Goal: Information Seeking & Learning: Learn about a topic

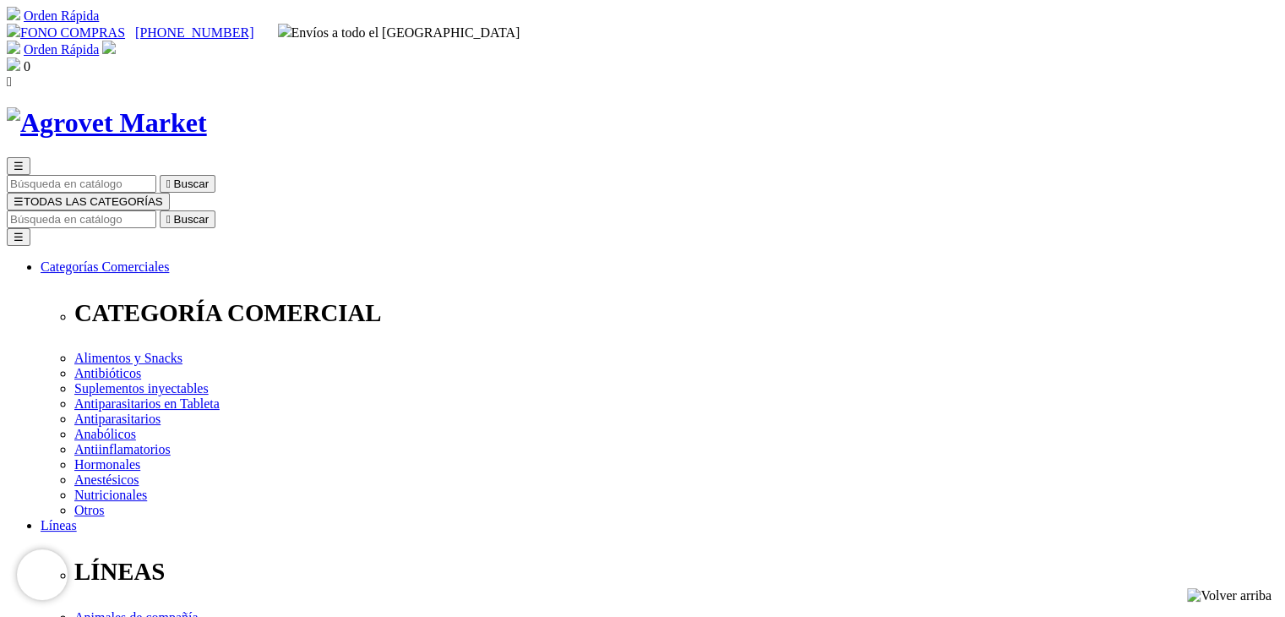
click at [24, 195] on span "☰" at bounding box center [19, 201] width 10 height 13
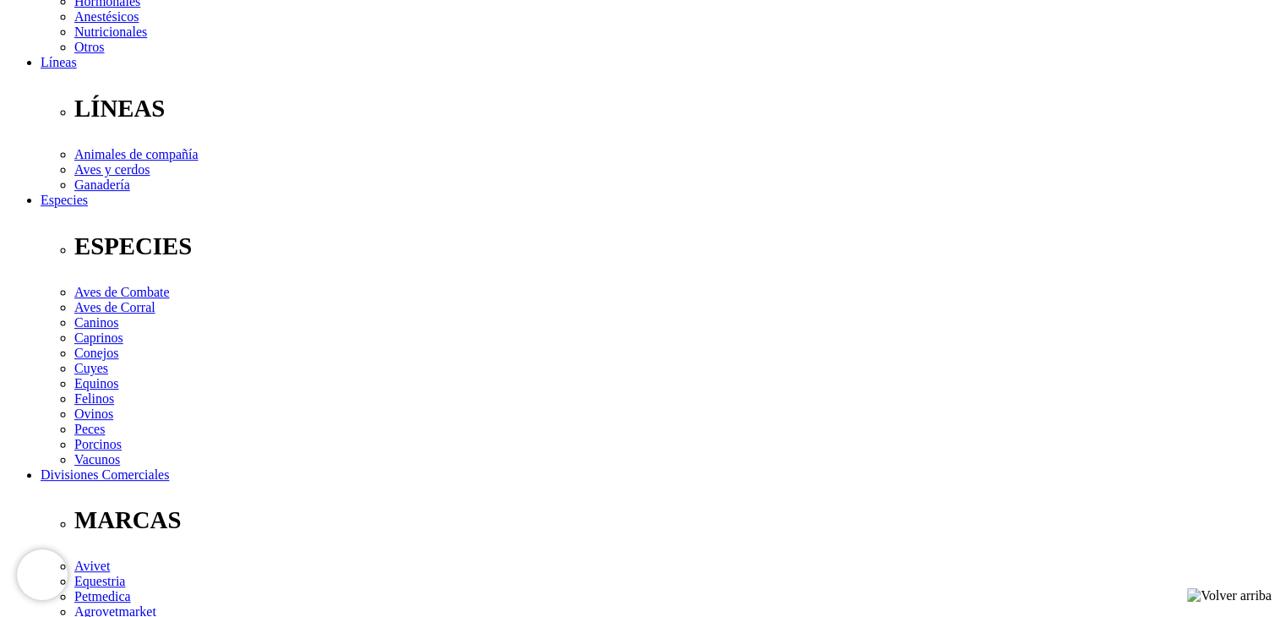
scroll to position [463, 0]
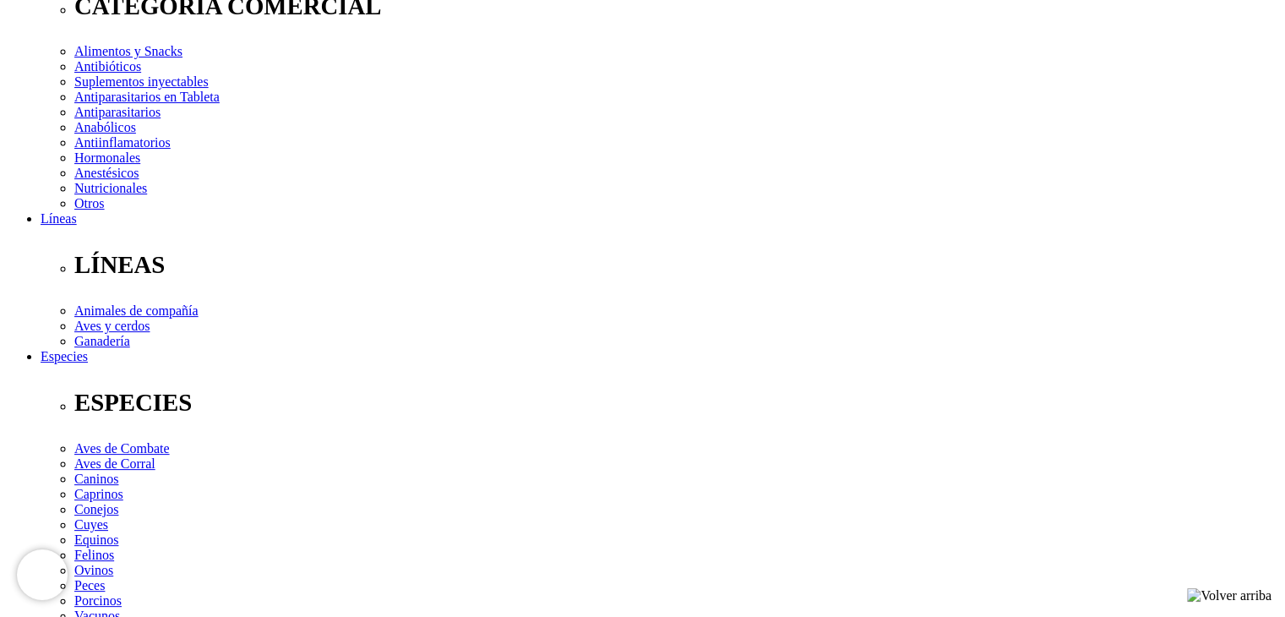
scroll to position [308, 0]
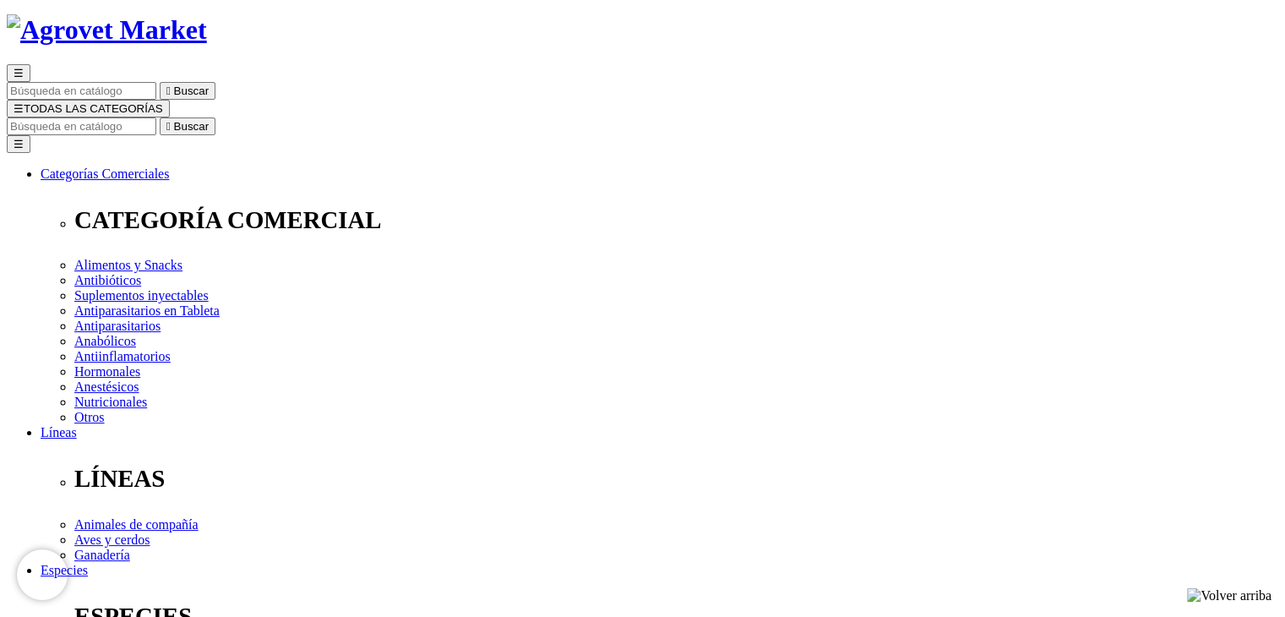
scroll to position [88, 0]
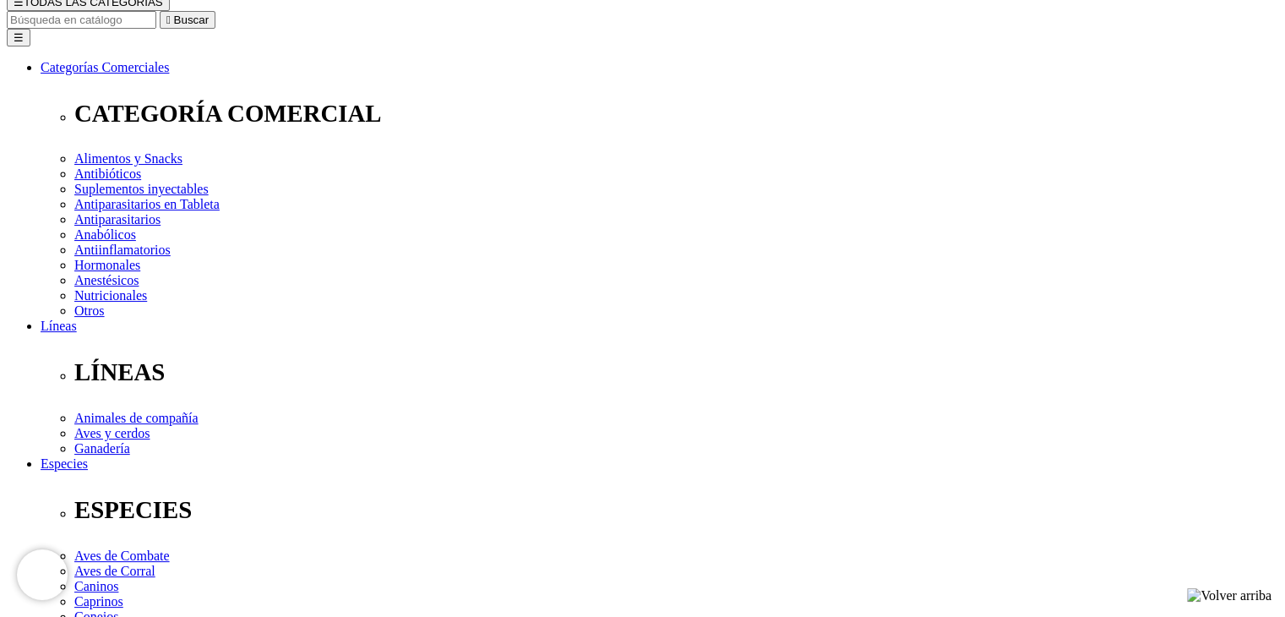
scroll to position [199, 0]
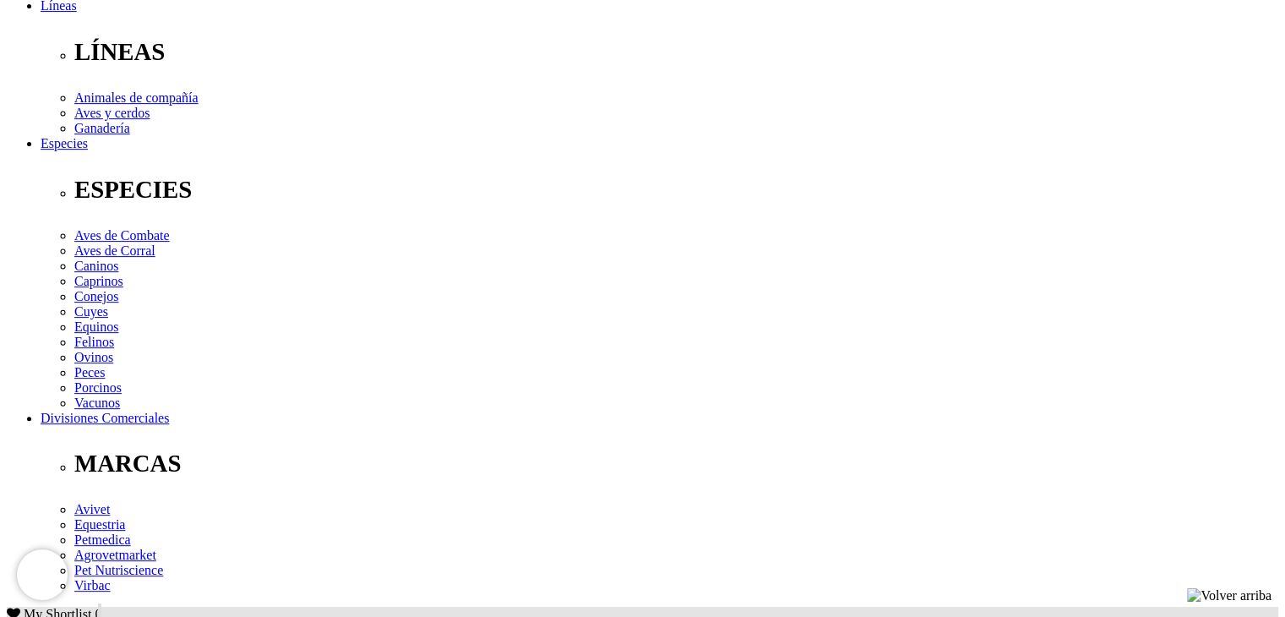
scroll to position [521, 0]
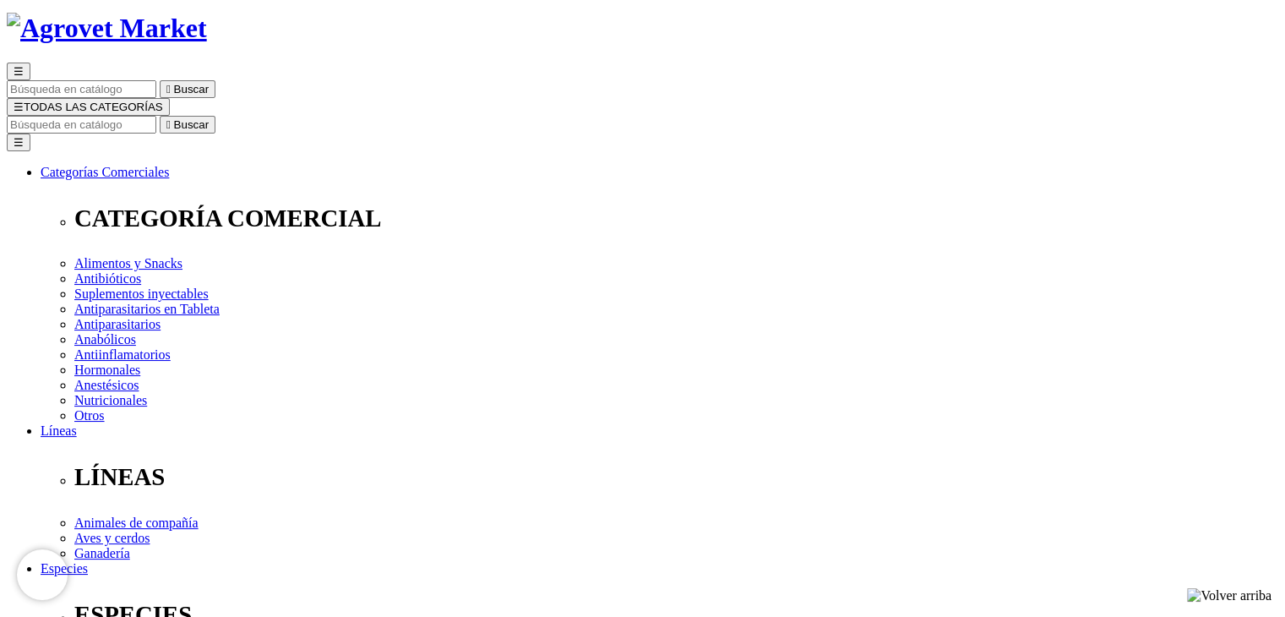
scroll to position [96, 0]
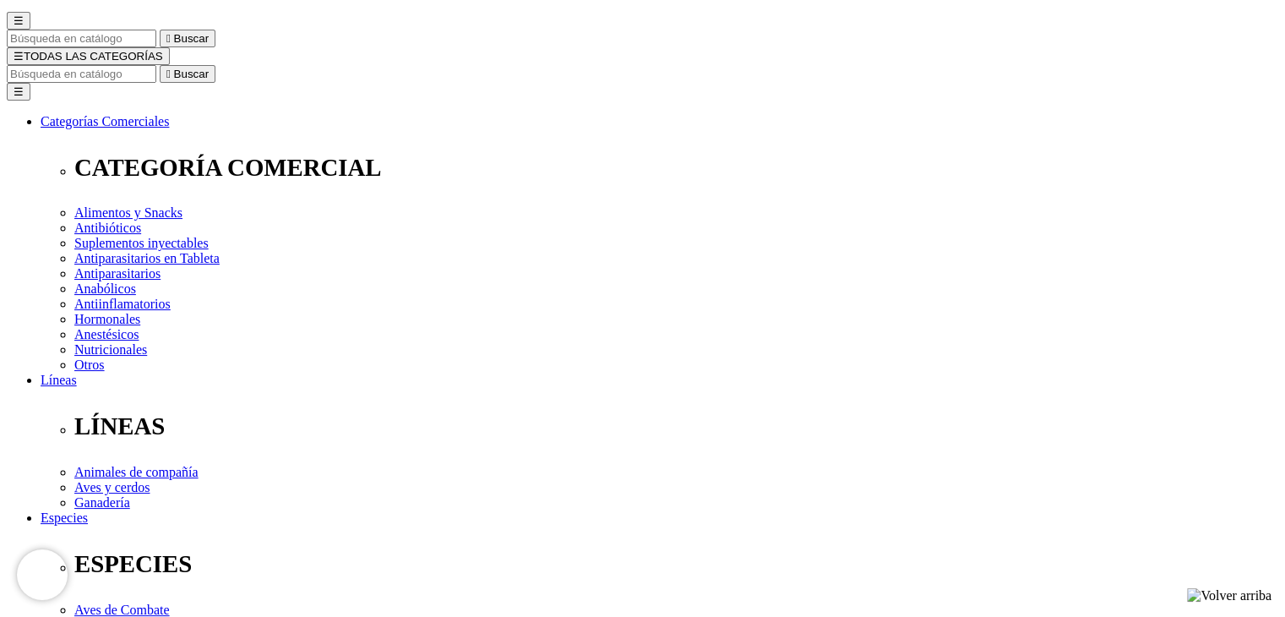
scroll to position [149, 0]
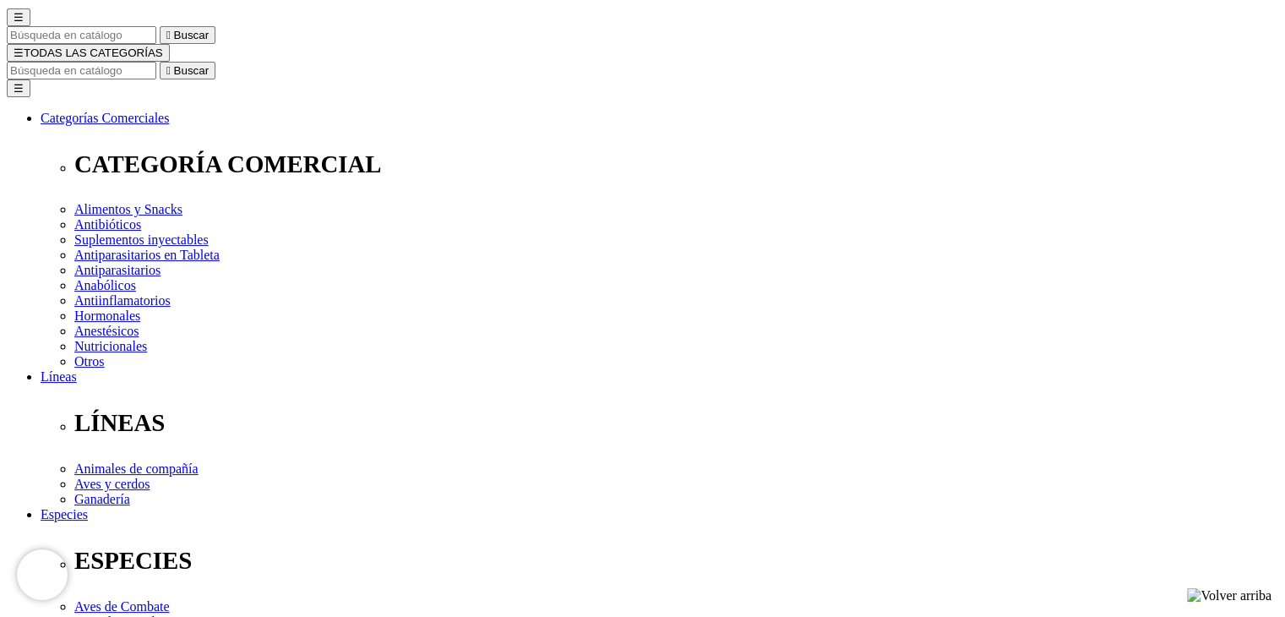
checkbox input "true"
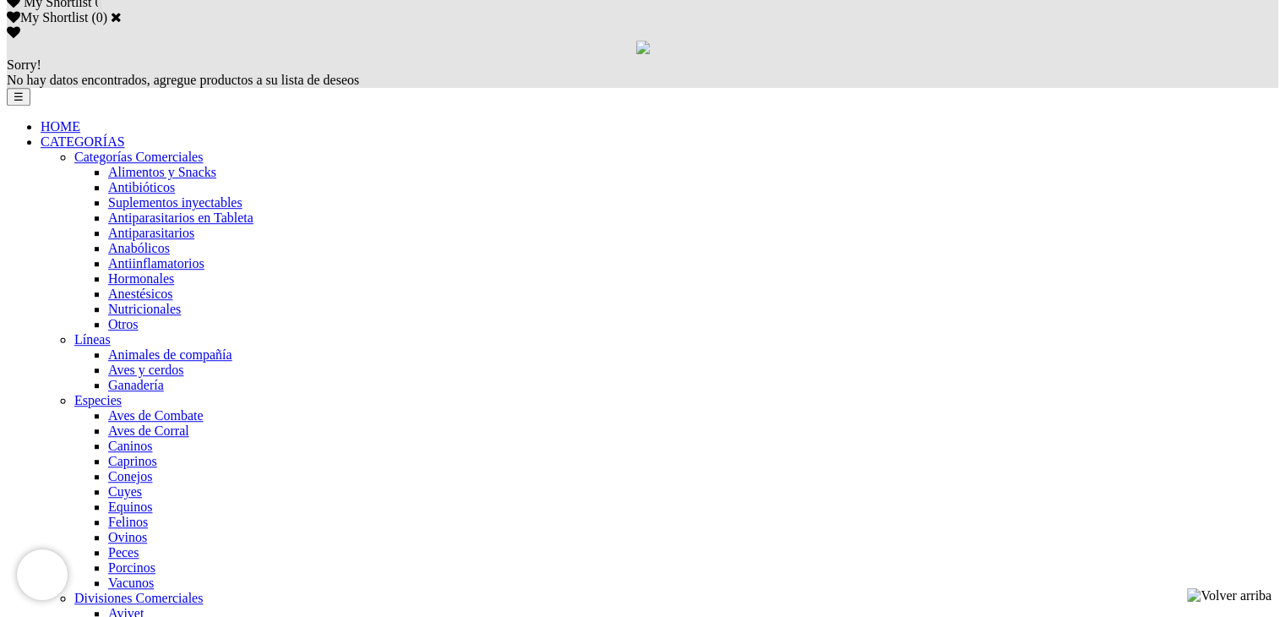
scroll to position [1009, 0]
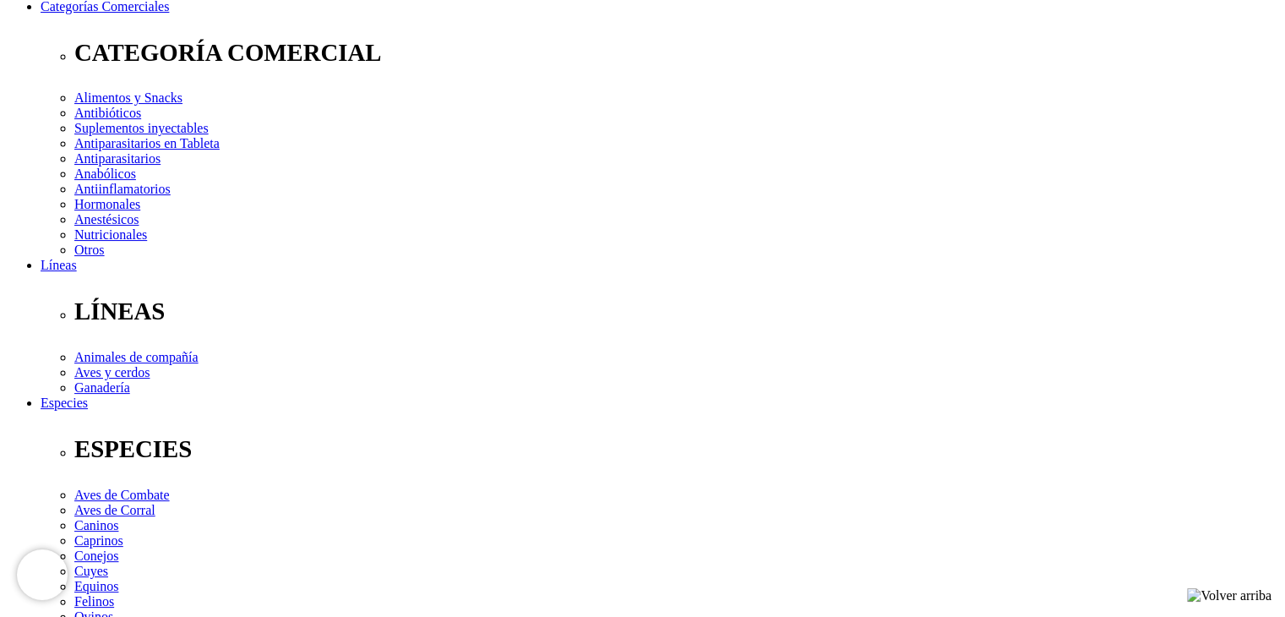
scroll to position [260, 0]
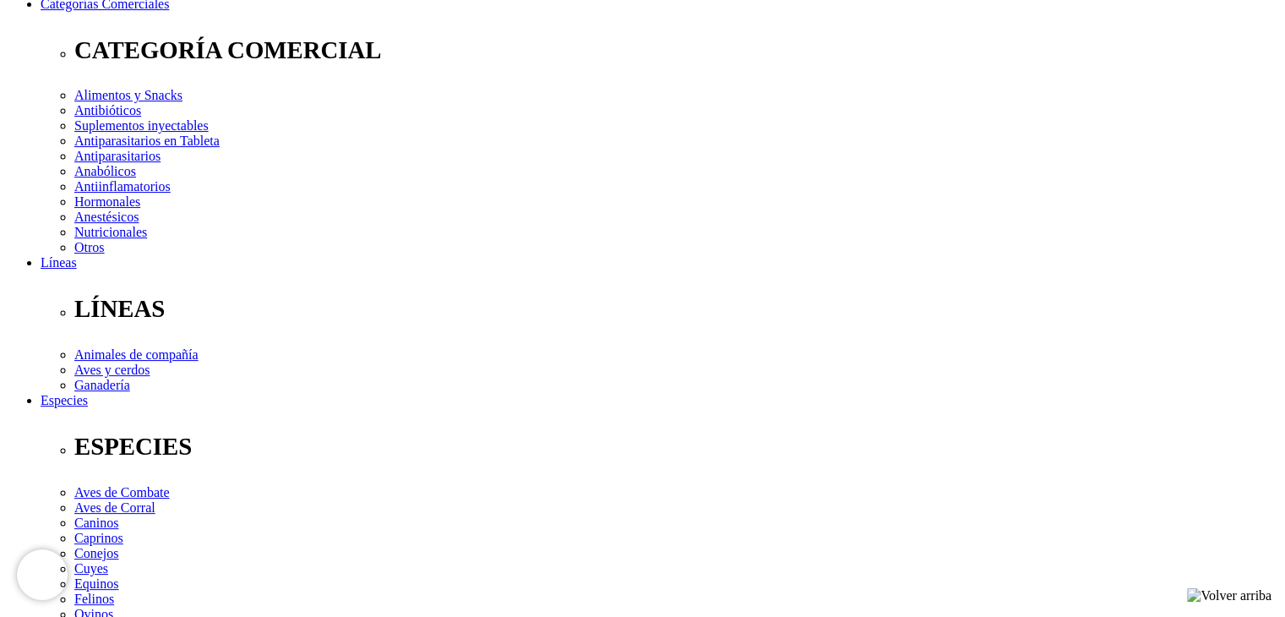
drag, startPoint x: 1118, startPoint y: 85, endPoint x: 432, endPoint y: 271, distance: 711.2
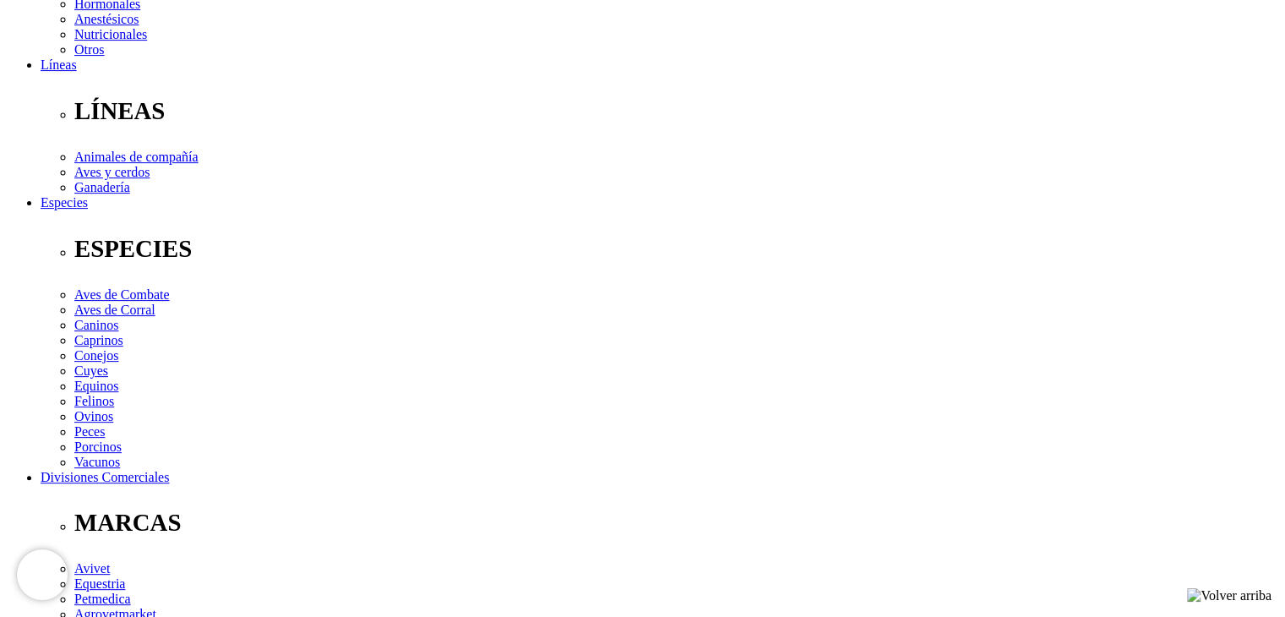
scroll to position [491, 0]
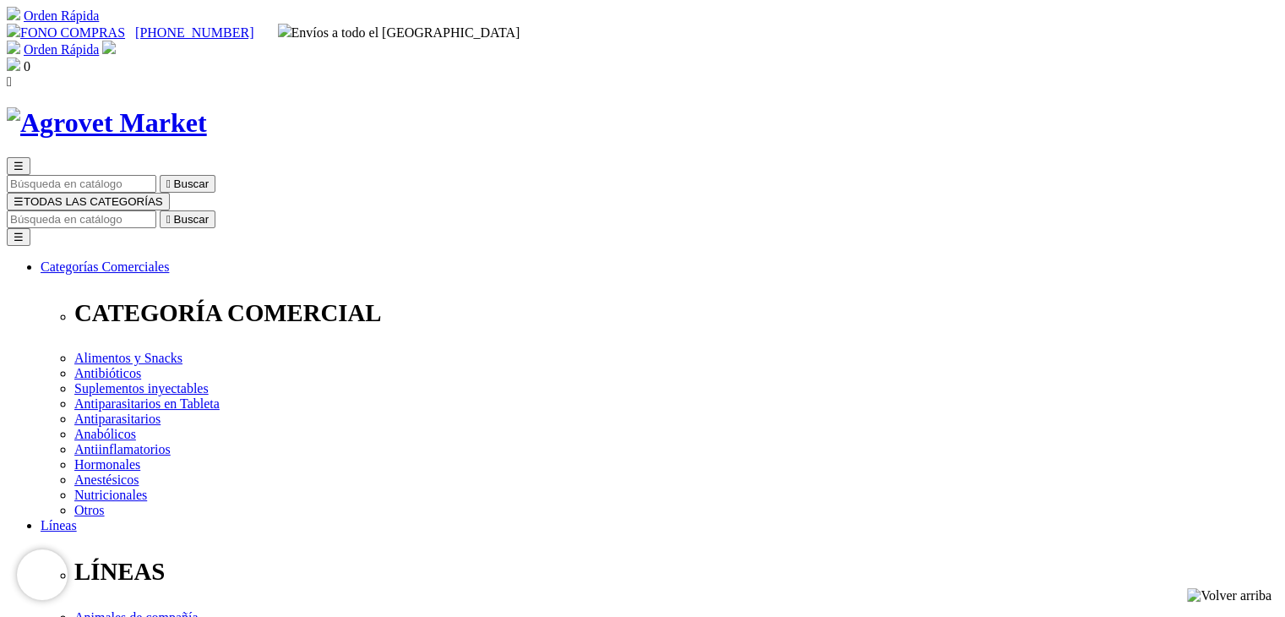
drag, startPoint x: 659, startPoint y: 430, endPoint x: 713, endPoint y: 448, distance: 56.9
copy p "otente Combinación Antibiótica Betalactámica-Polipéptido de Amplio Espectro"
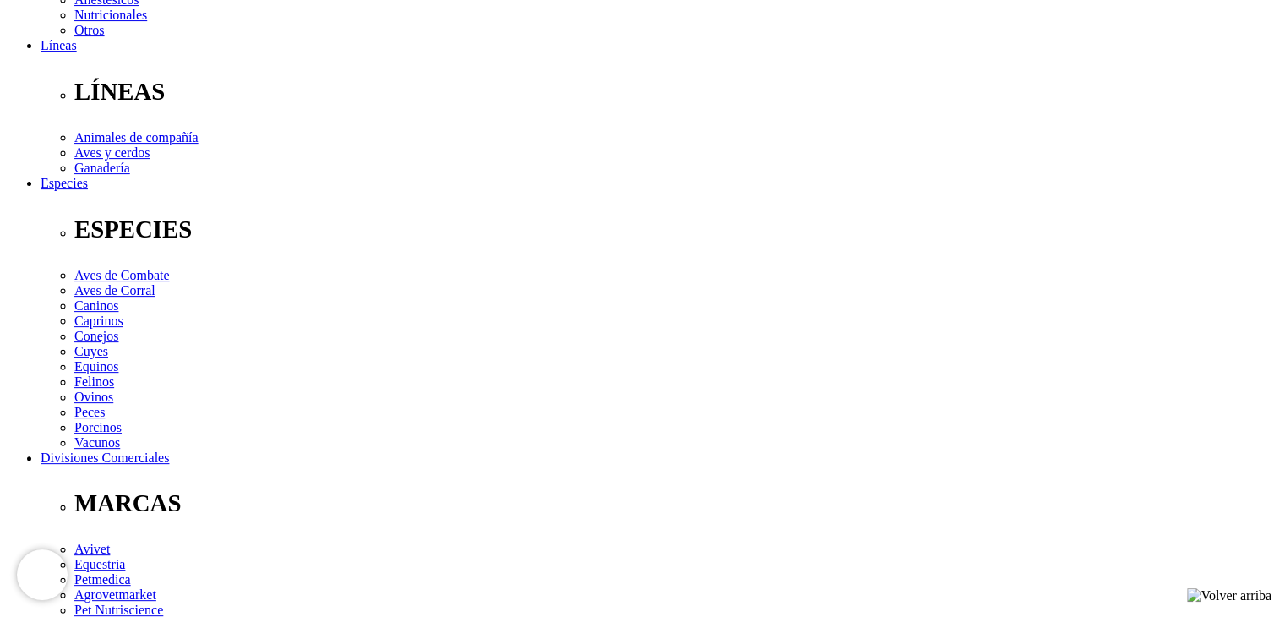
drag, startPoint x: 757, startPoint y: 400, endPoint x: 843, endPoint y: 414, distance: 87.4
copy p "Infusión antibiótica para ganado lechero"
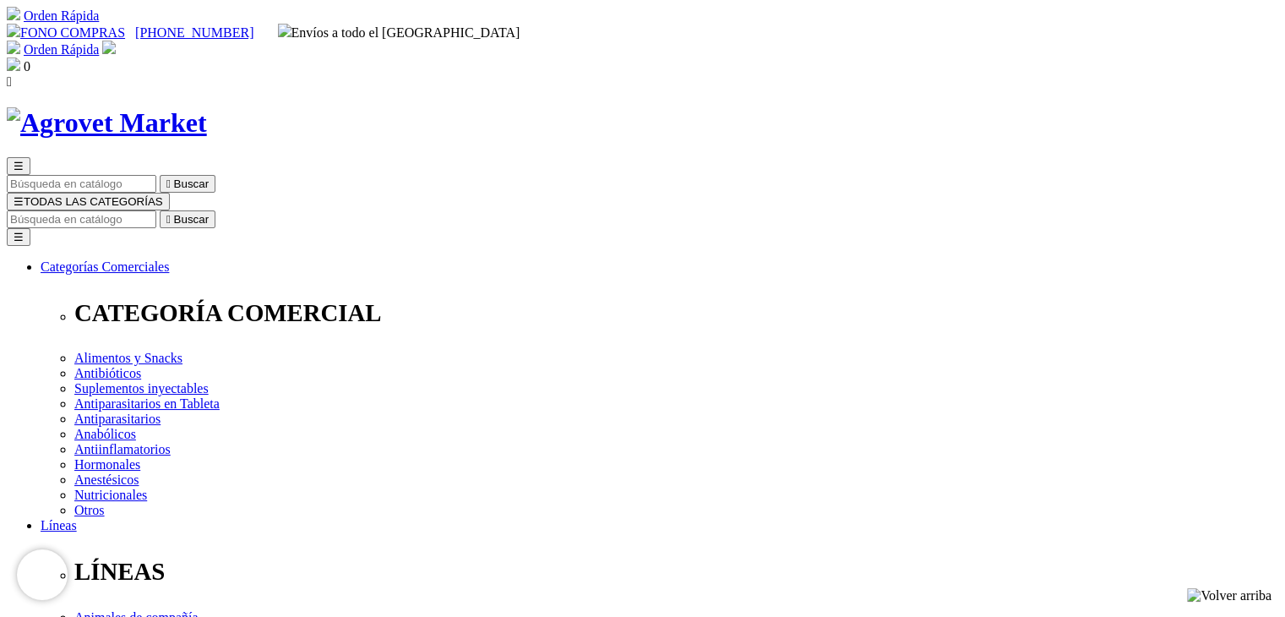
drag, startPoint x: 656, startPoint y: 434, endPoint x: 1128, endPoint y: 434, distance: 472.4
copy p "Antibacteriano fluoroquinolónico de tercera generación y amplio espectro"
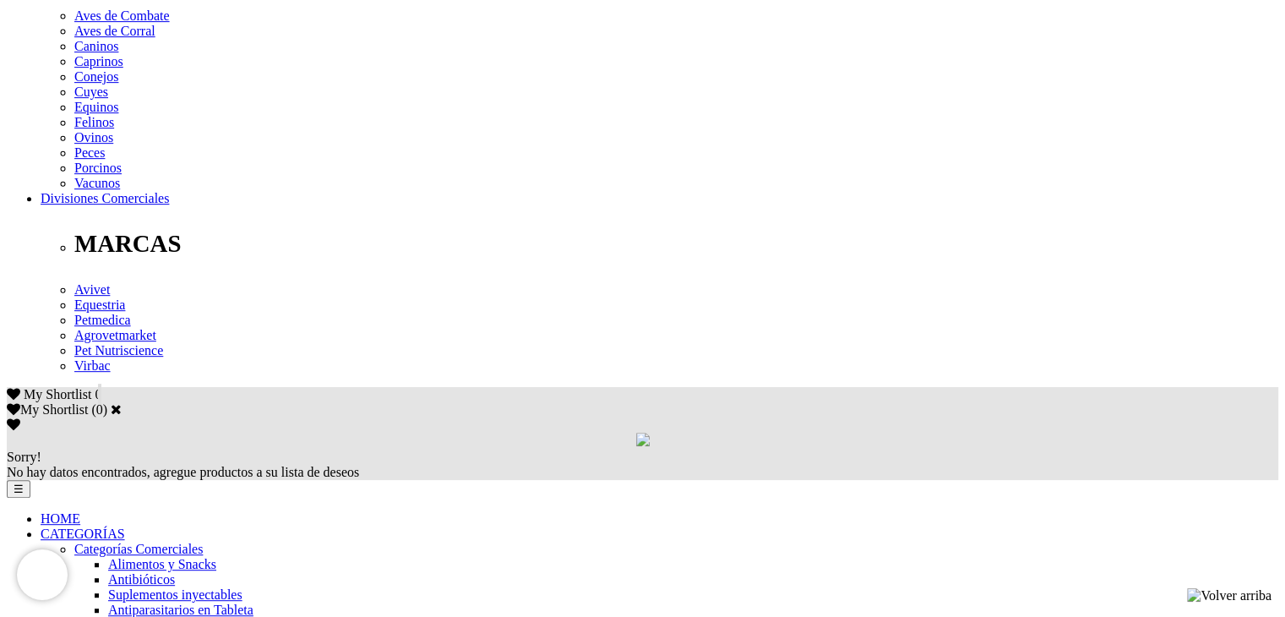
scroll to position [754, 0]
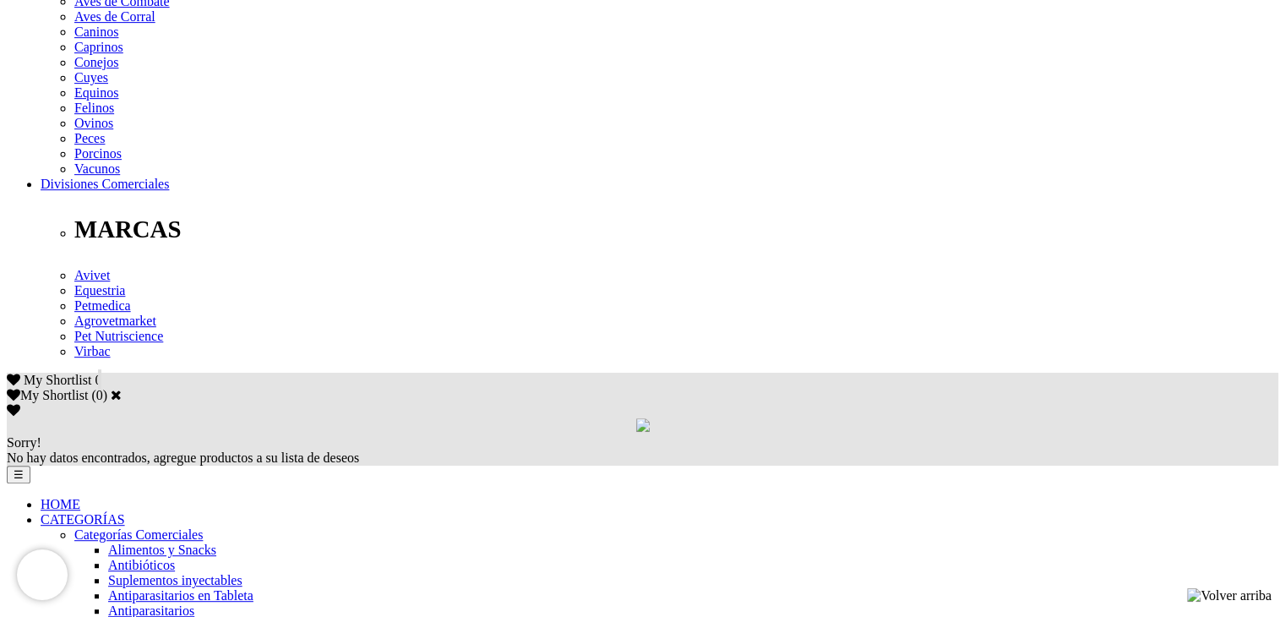
drag, startPoint x: 407, startPoint y: 423, endPoint x: 476, endPoint y: 437, distance: 70.6
copy link "Pen Dexa Strep® 200/100/250"
drag, startPoint x: 415, startPoint y: 456, endPoint x: 519, endPoint y: 471, distance: 104.9
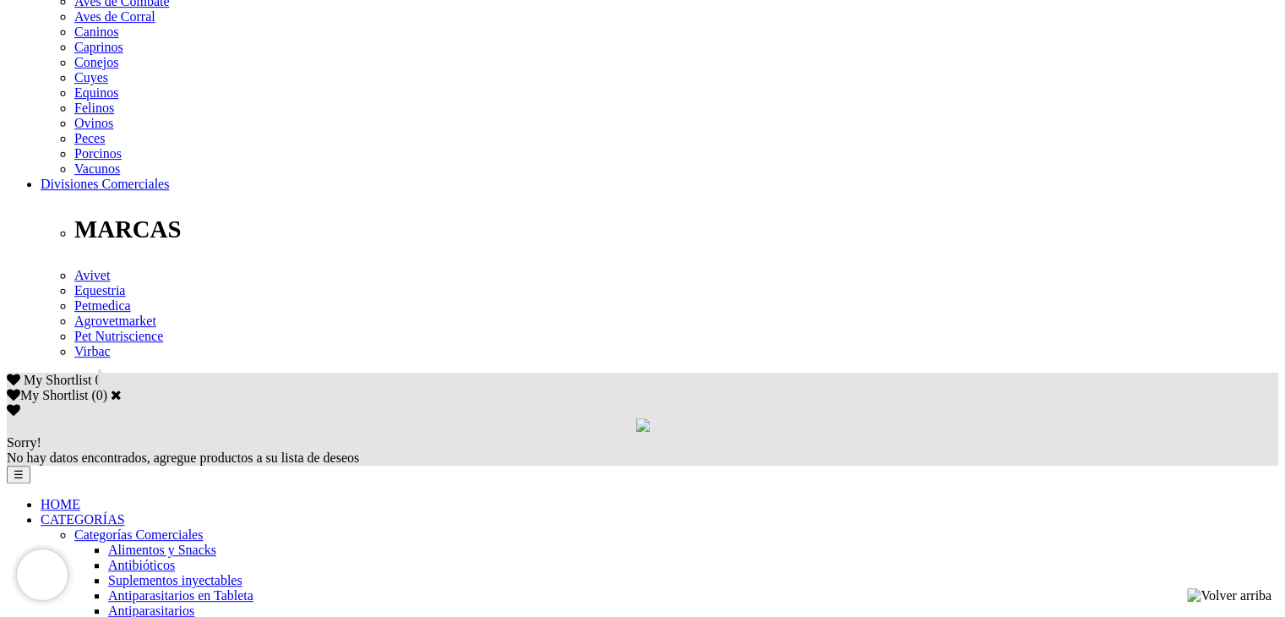
copy p "ombinación Antibiótica Sinérgica de Amplio"
drag, startPoint x: 578, startPoint y: 417, endPoint x: 668, endPoint y: 414, distance: 89.6
copy link "Micromutin® IS"
drag, startPoint x: 581, startPoint y: 436, endPoint x: 738, endPoint y: 447, distance: 157.6
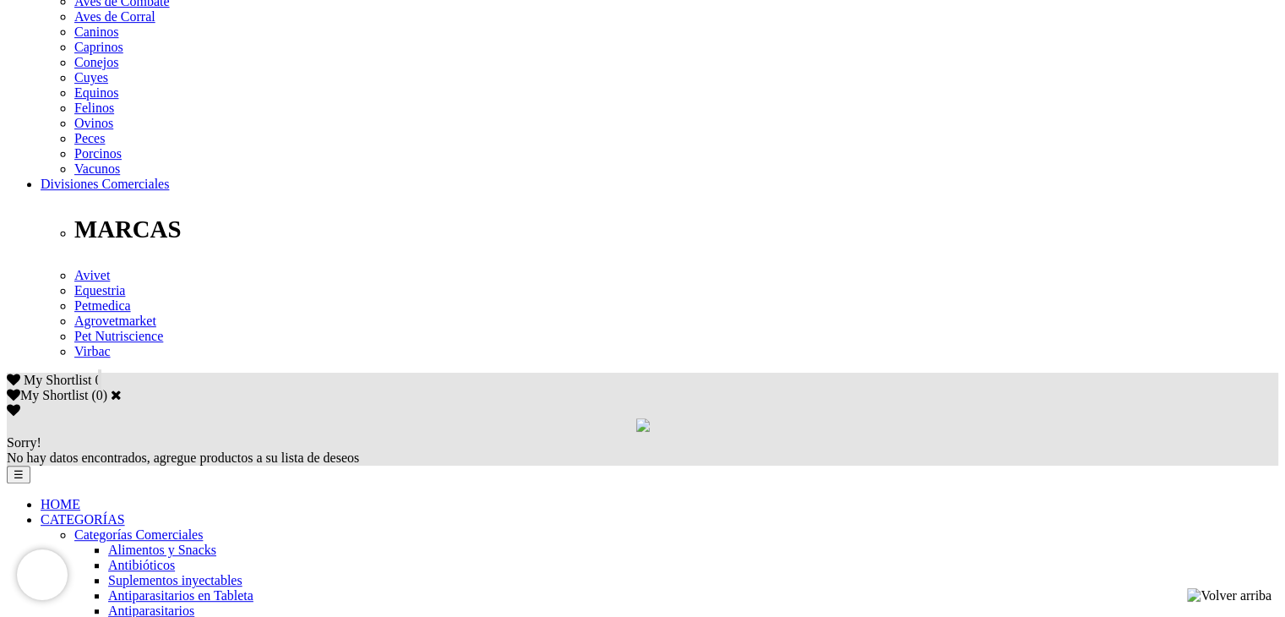
copy p "Pleuromutilina de última generación - Rápida Acción"
drag, startPoint x: 754, startPoint y: 413, endPoint x: 838, endPoint y: 420, distance: 83.9
copy link "Pen L.A.® 15/15"
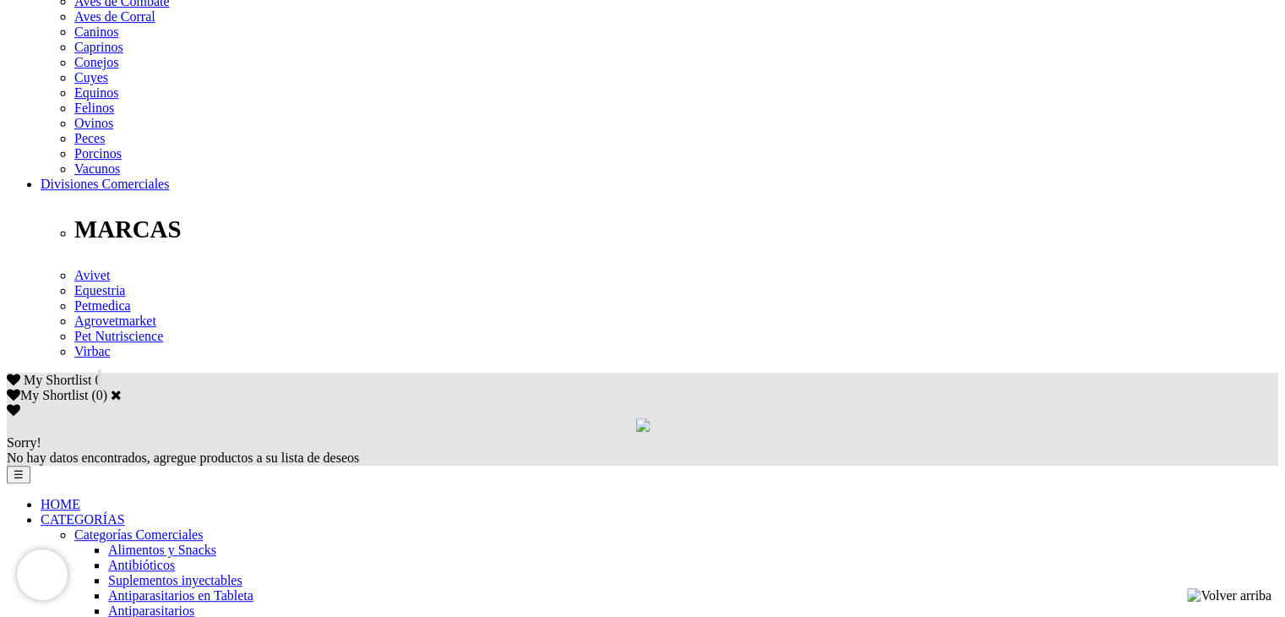
drag, startPoint x: 758, startPoint y: 432, endPoint x: 838, endPoint y: 447, distance: 81.7
copy p "Asociación penicilánica de larga acción"
drag, startPoint x: 925, startPoint y: 413, endPoint x: 1018, endPoint y: 415, distance: 93.0
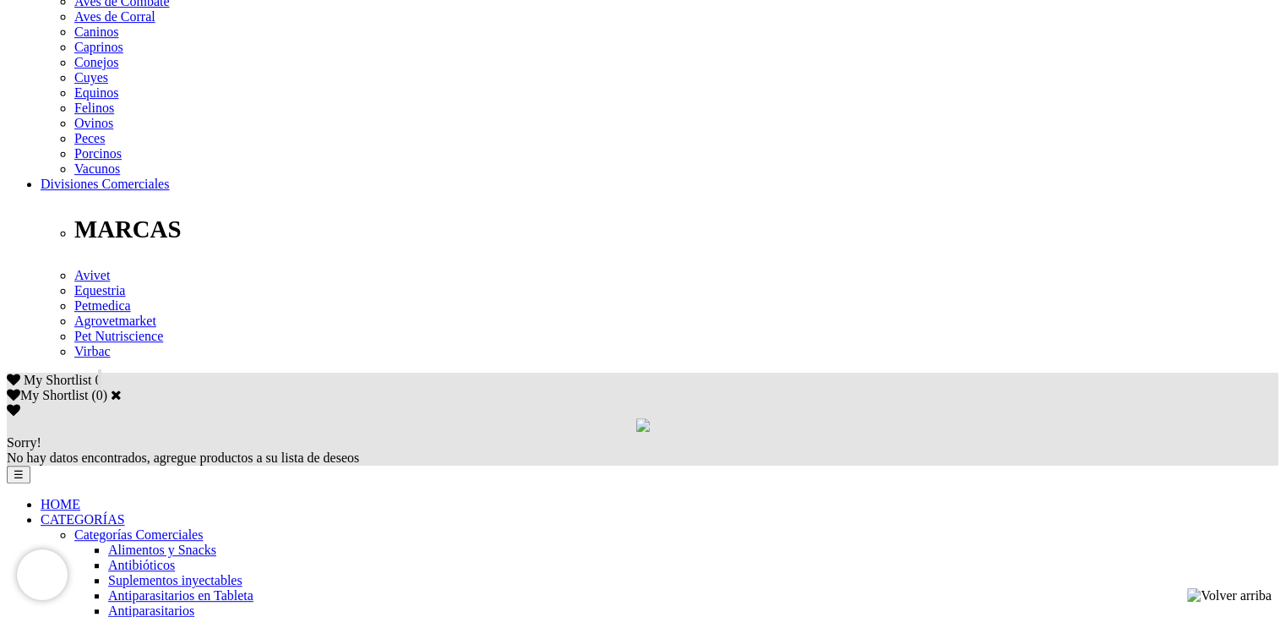
copy link "Pleurotil® 250 OS"
drag, startPoint x: 926, startPoint y: 434, endPoint x: 1055, endPoint y: 448, distance: 129.2
copy p "Antibacteriano [MEDICAL_DATA] de Afinidad Pulmonar"
